Goal: Book appointment/travel/reservation

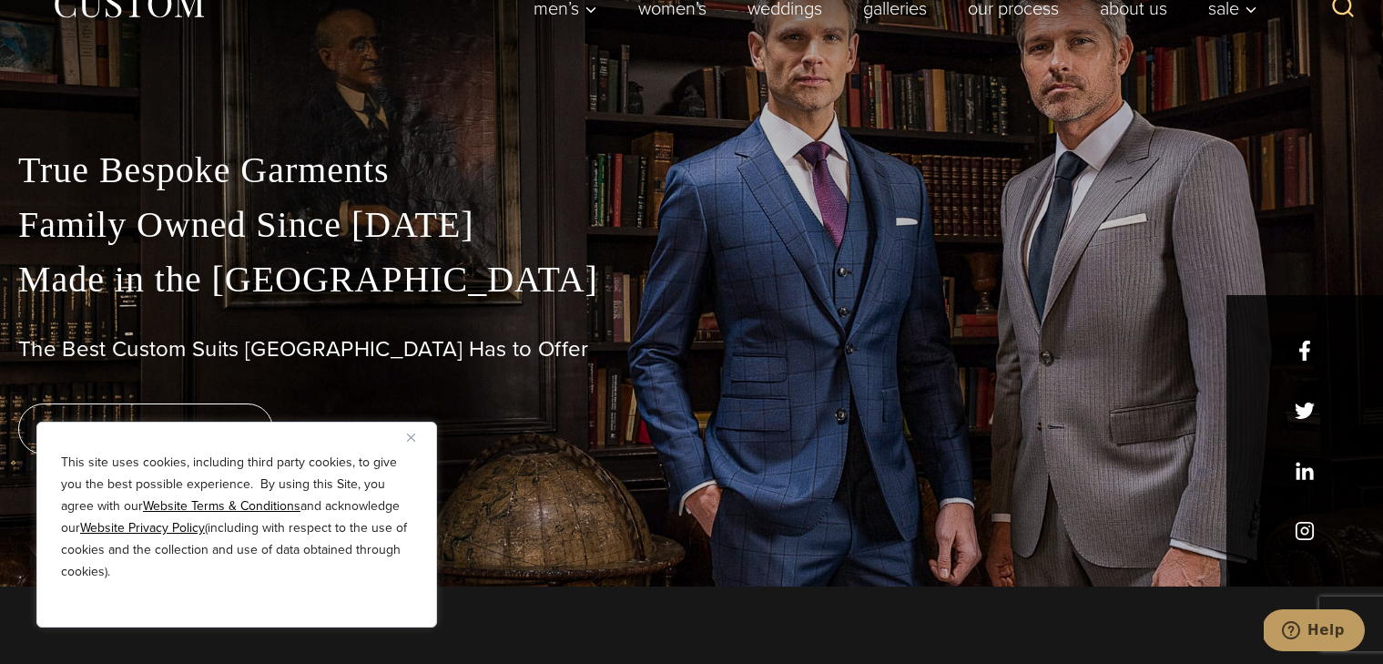
scroll to position [481, 0]
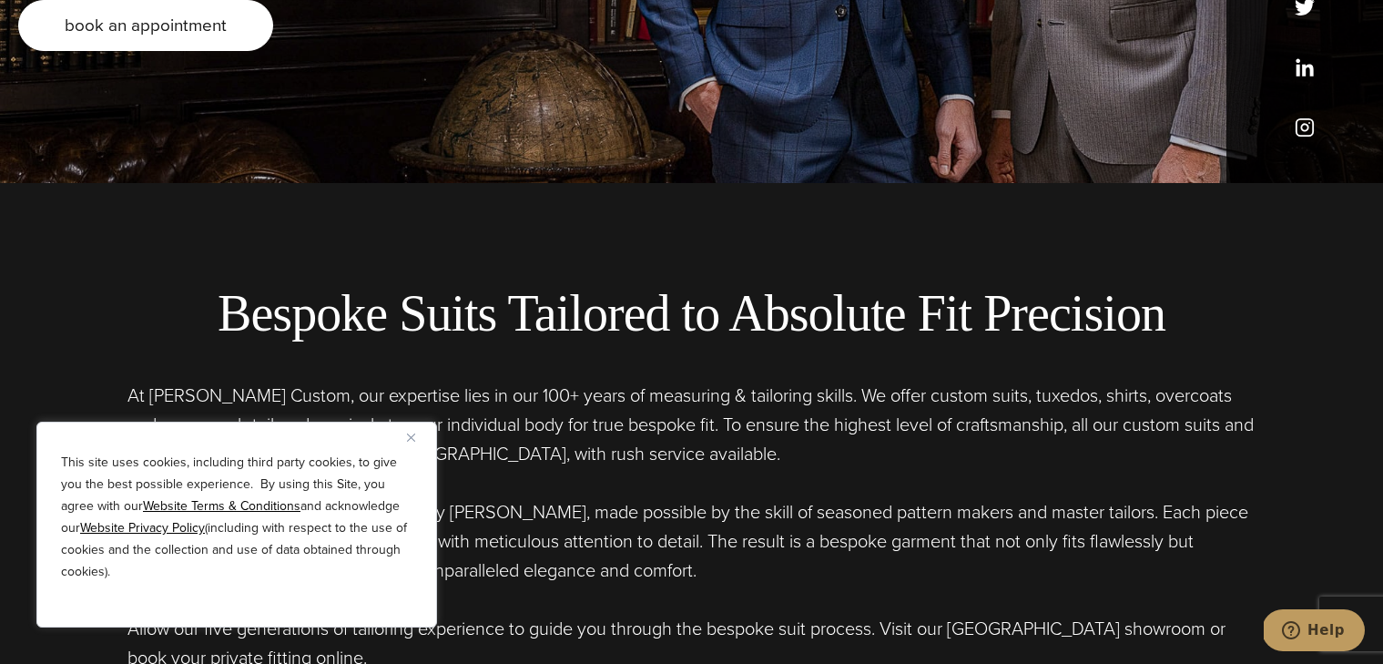
click at [23, 8] on link "book an appointment" at bounding box center [145, 25] width 255 height 51
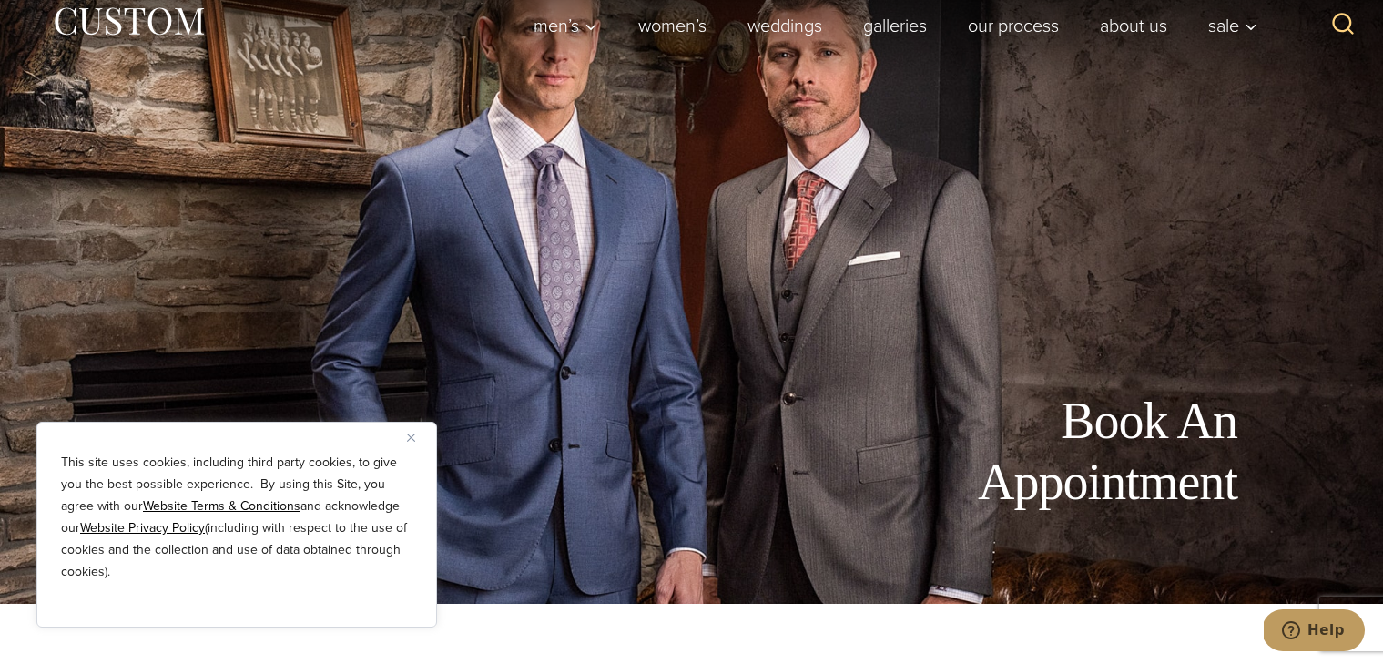
scroll to position [65, 0]
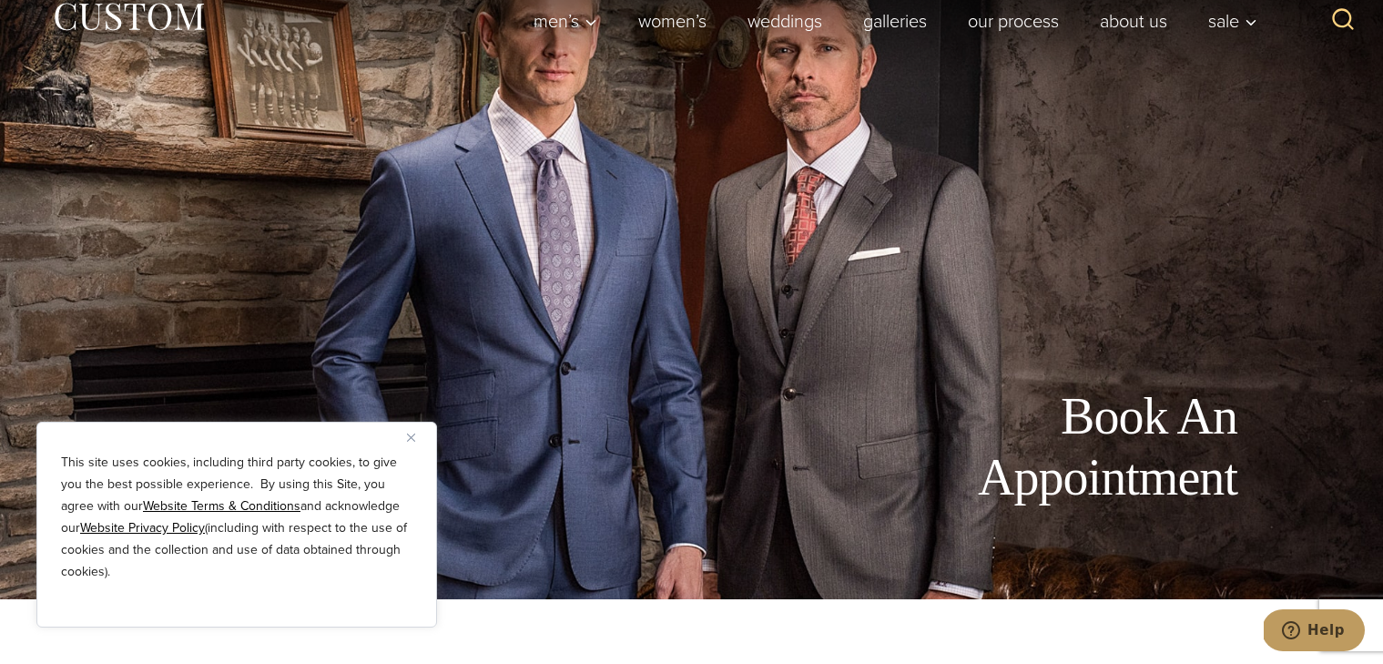
click at [191, 501] on u "Website Terms & Conditions" at bounding box center [222, 505] width 158 height 19
